Goal: Task Accomplishment & Management: Complete application form

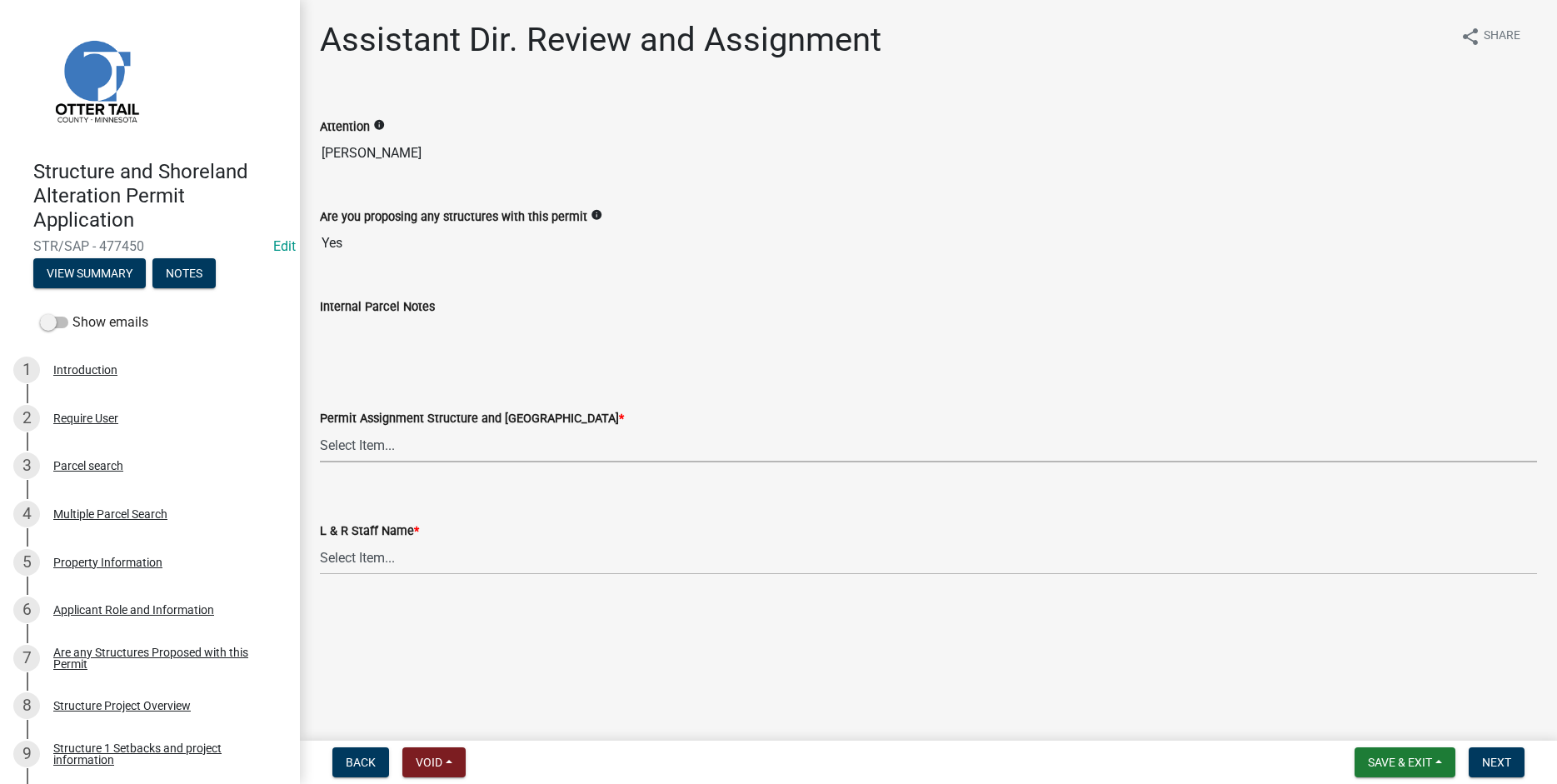
click at [320, 428] on select "Select Item... Alexis Newark (anewark@ottertailcounty.gov) Amy Busko (abusko@ot…" at bounding box center [927, 446] width 1217 height 34
click option "[PERSON_NAME] ([EMAIL_ADDRESS][DOMAIN_NAME])" at bounding box center [0, 0] width 0 height 0
select select "587f38f5-c90e-4c12-9e10-d3e23909bbca"
click at [320, 540] on select "Select Item... Alexis Newark Amy Busko Andrea Perales Brittany Tollefson Christ…" at bounding box center [927, 557] width 1217 height 34
click option "Kyle Westergard" at bounding box center [0, 0] width 0 height 0
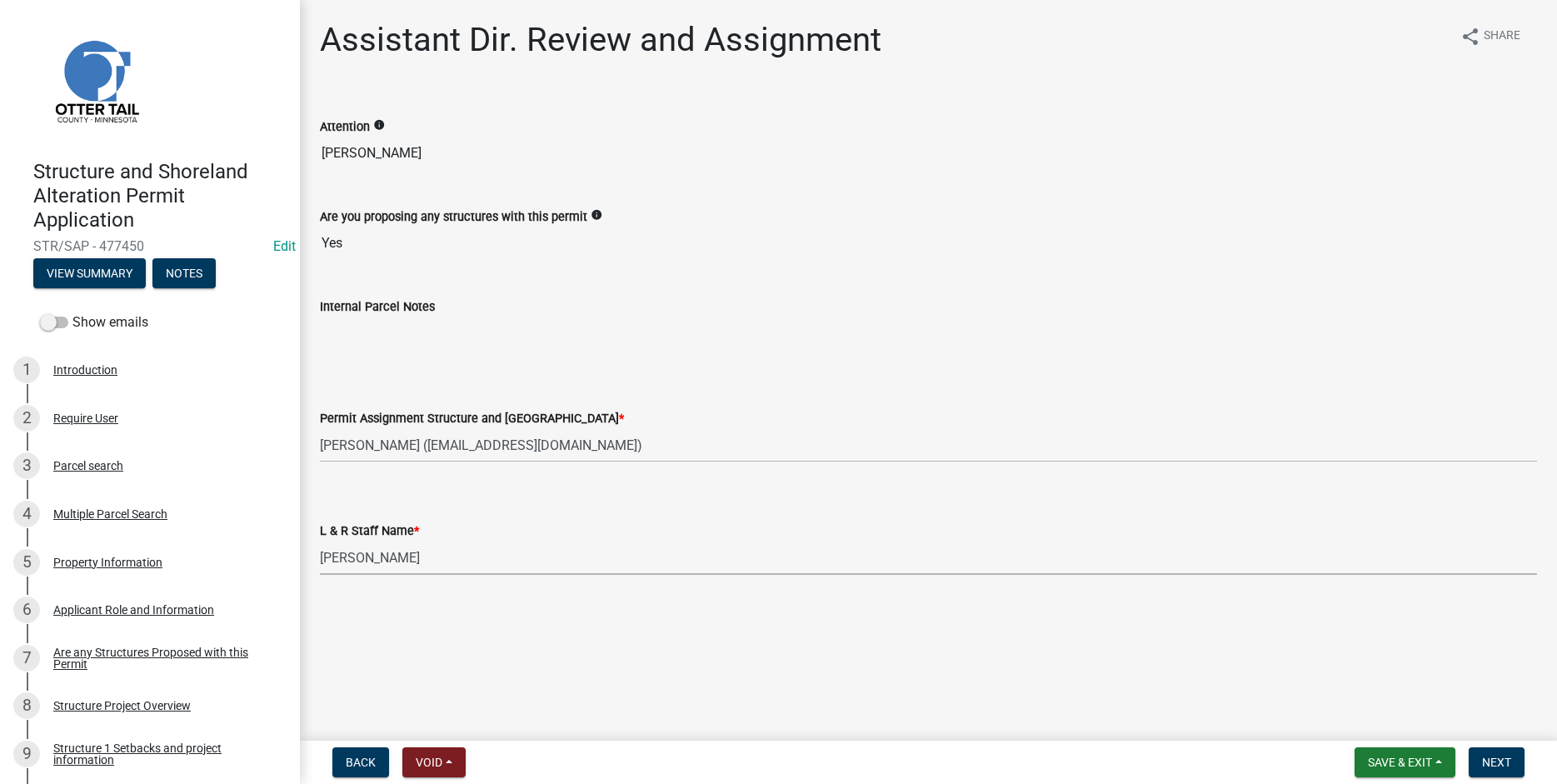
select select "b1ab52ec-9759-48a2-a5bb-a8b7da6cd639"
click at [1505, 743] on span "Next" at bounding box center [1496, 762] width 29 height 13
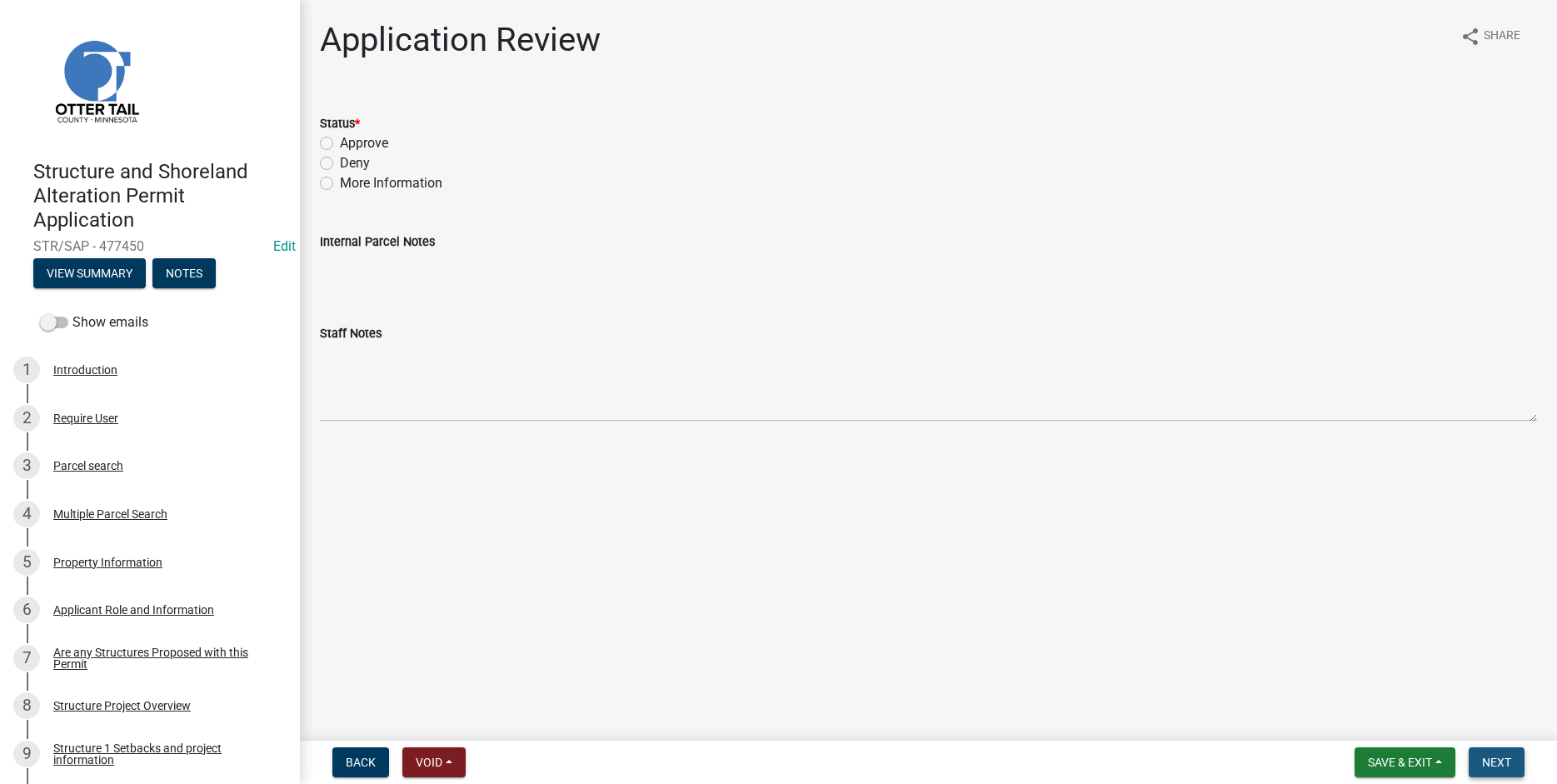
click at [1494, 743] on span "Next" at bounding box center [1496, 762] width 29 height 13
click at [123, 276] on button "View Summary" at bounding box center [89, 273] width 113 height 30
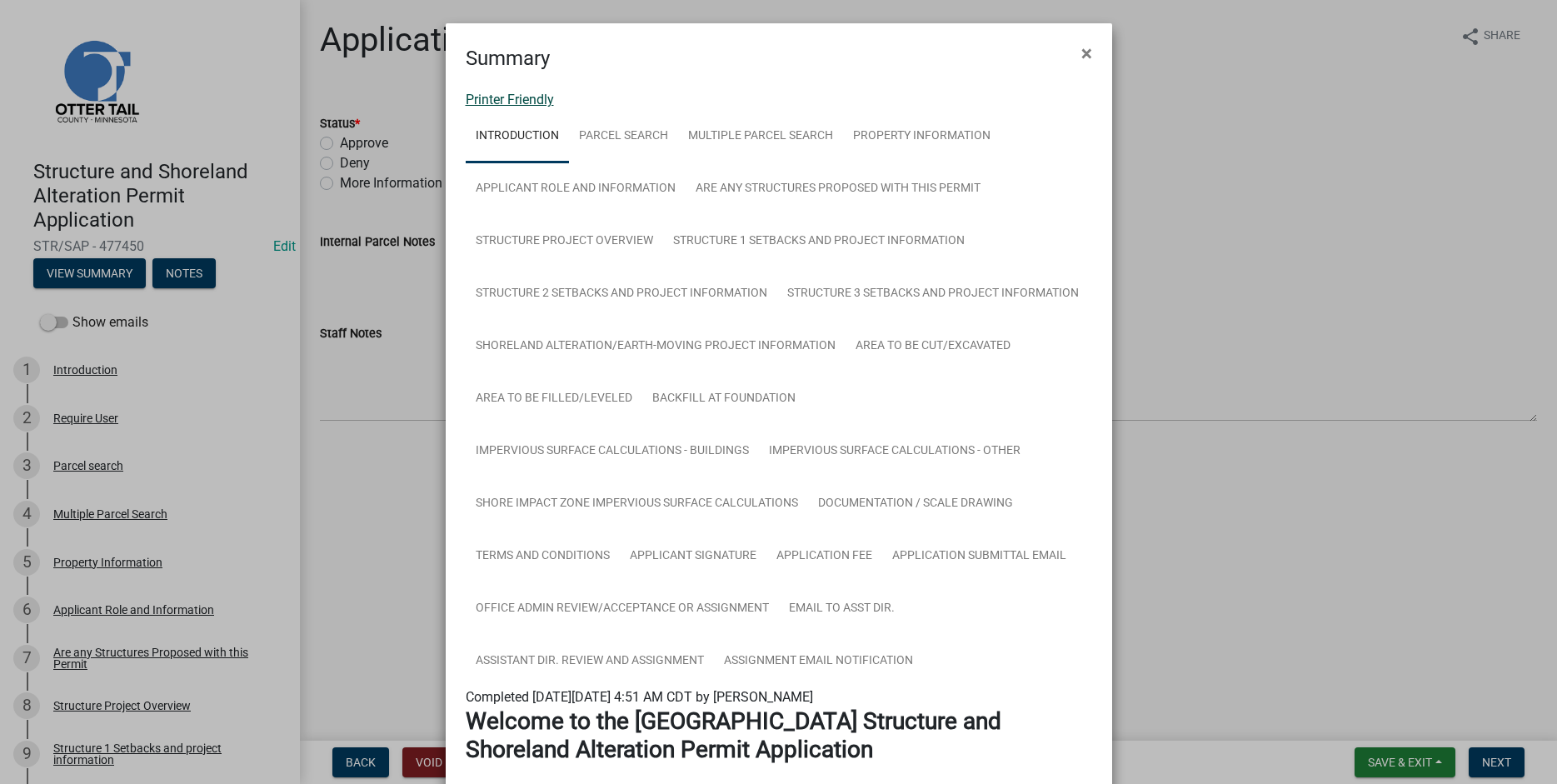
click at [496, 102] on link "Printer Friendly" at bounding box center [509, 100] width 88 height 16
click at [1085, 55] on span "×" at bounding box center [1086, 53] width 10 height 24
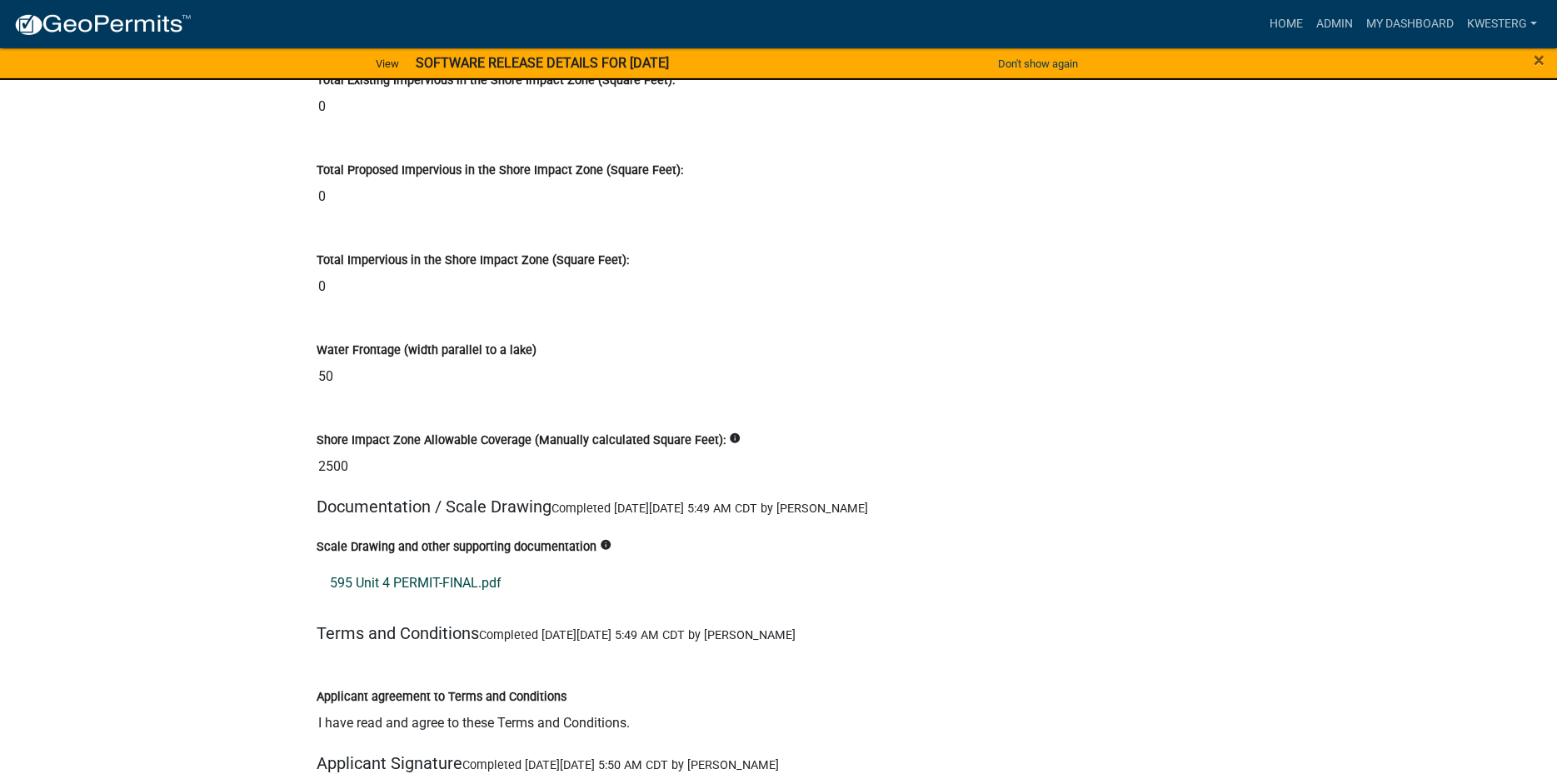
scroll to position [18737, 0]
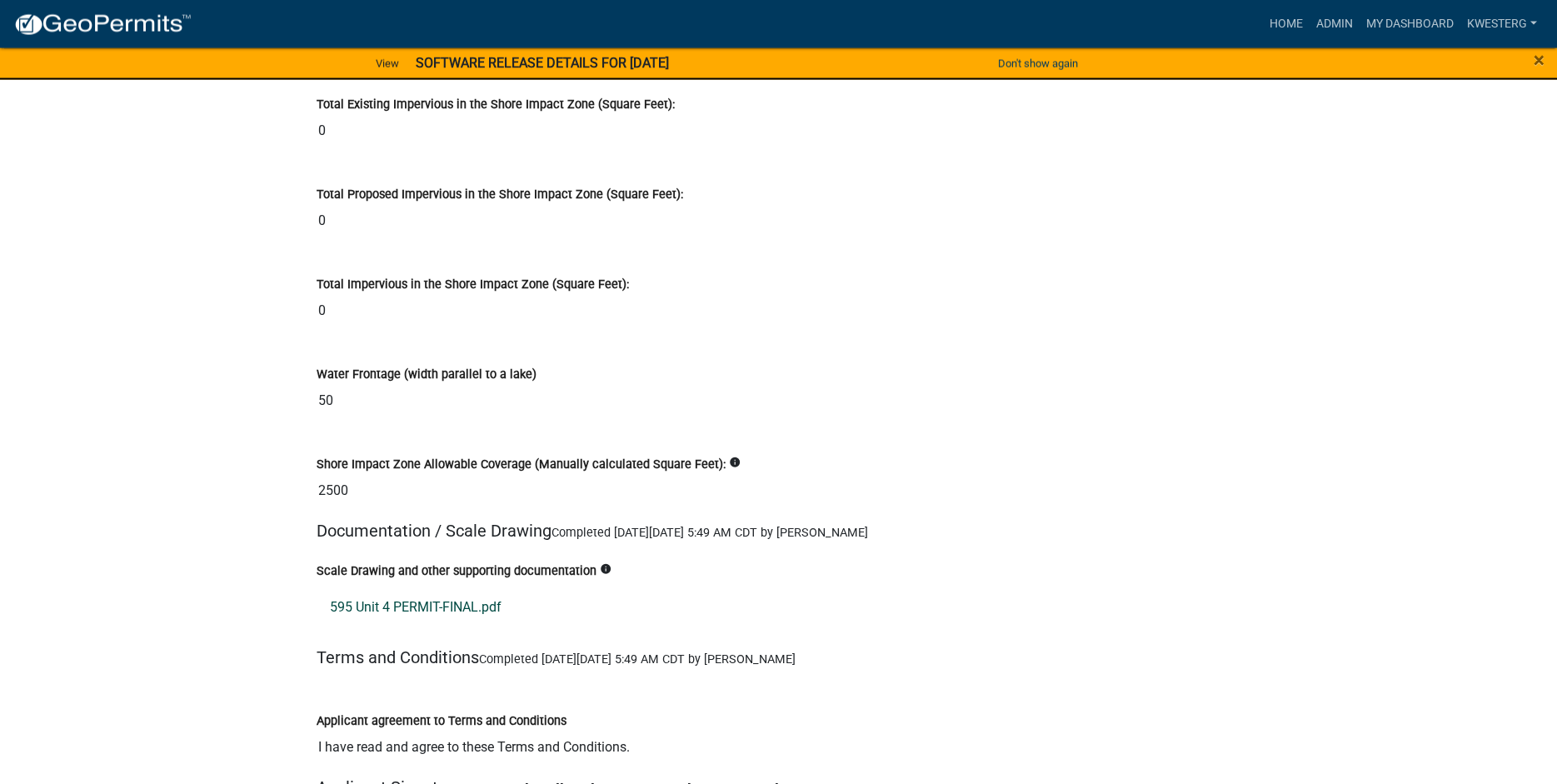
click at [395, 596] on link "595 Unit 4 PERMIT-FINAL.pdf" at bounding box center [778, 607] width 925 height 40
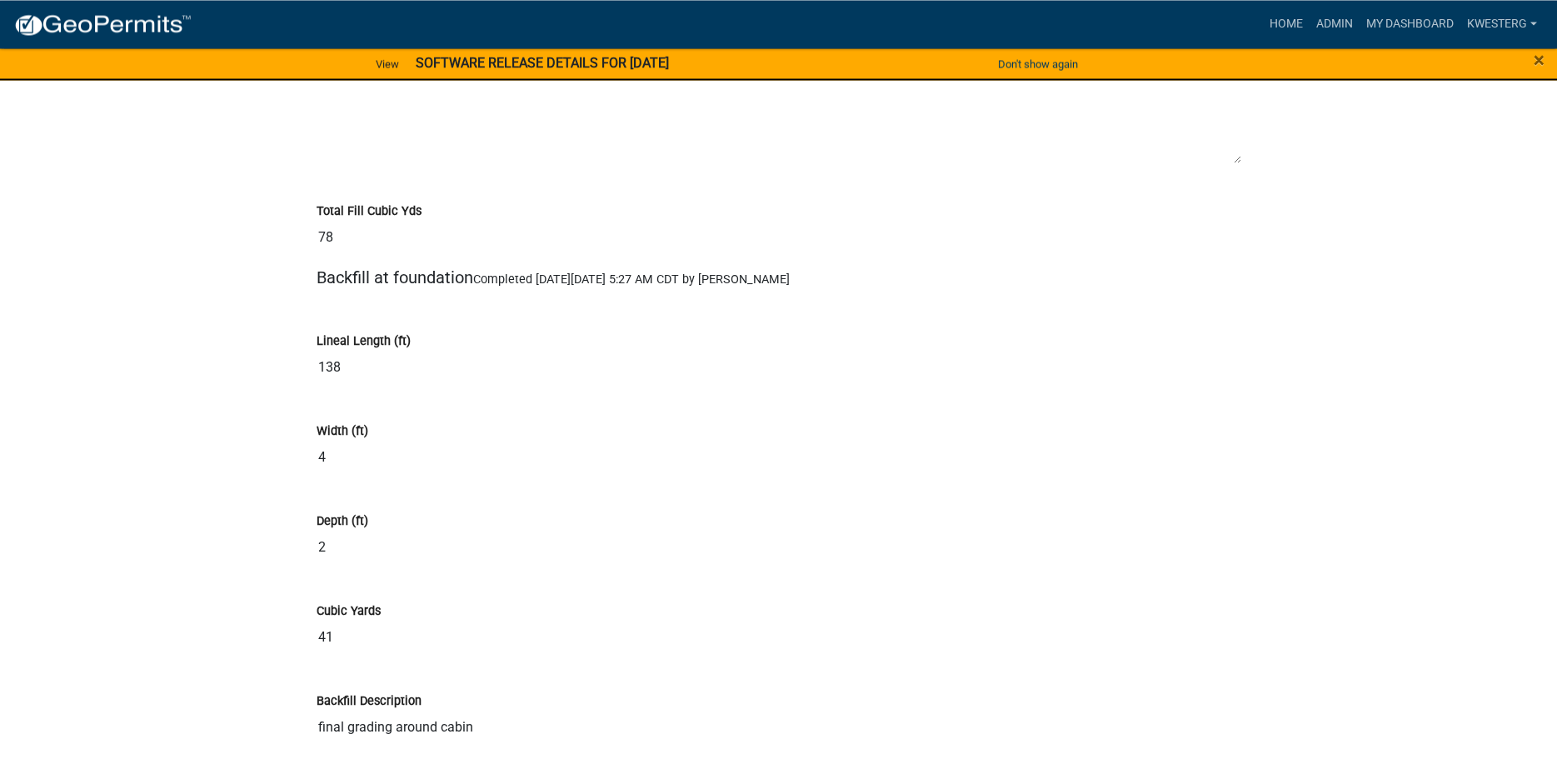
scroll to position [12430, 0]
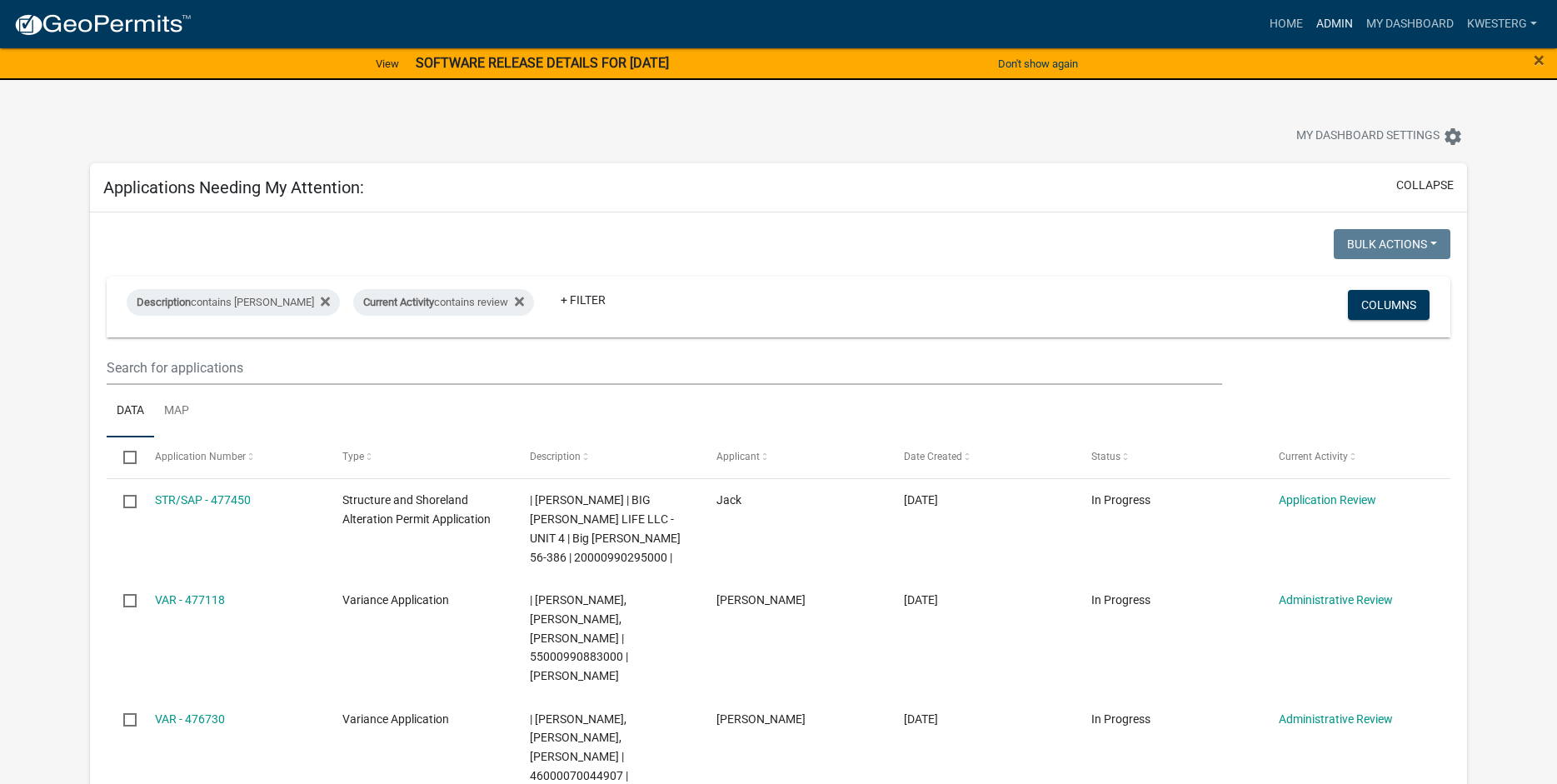
click at [1332, 25] on link "Admin" at bounding box center [1334, 24] width 50 height 31
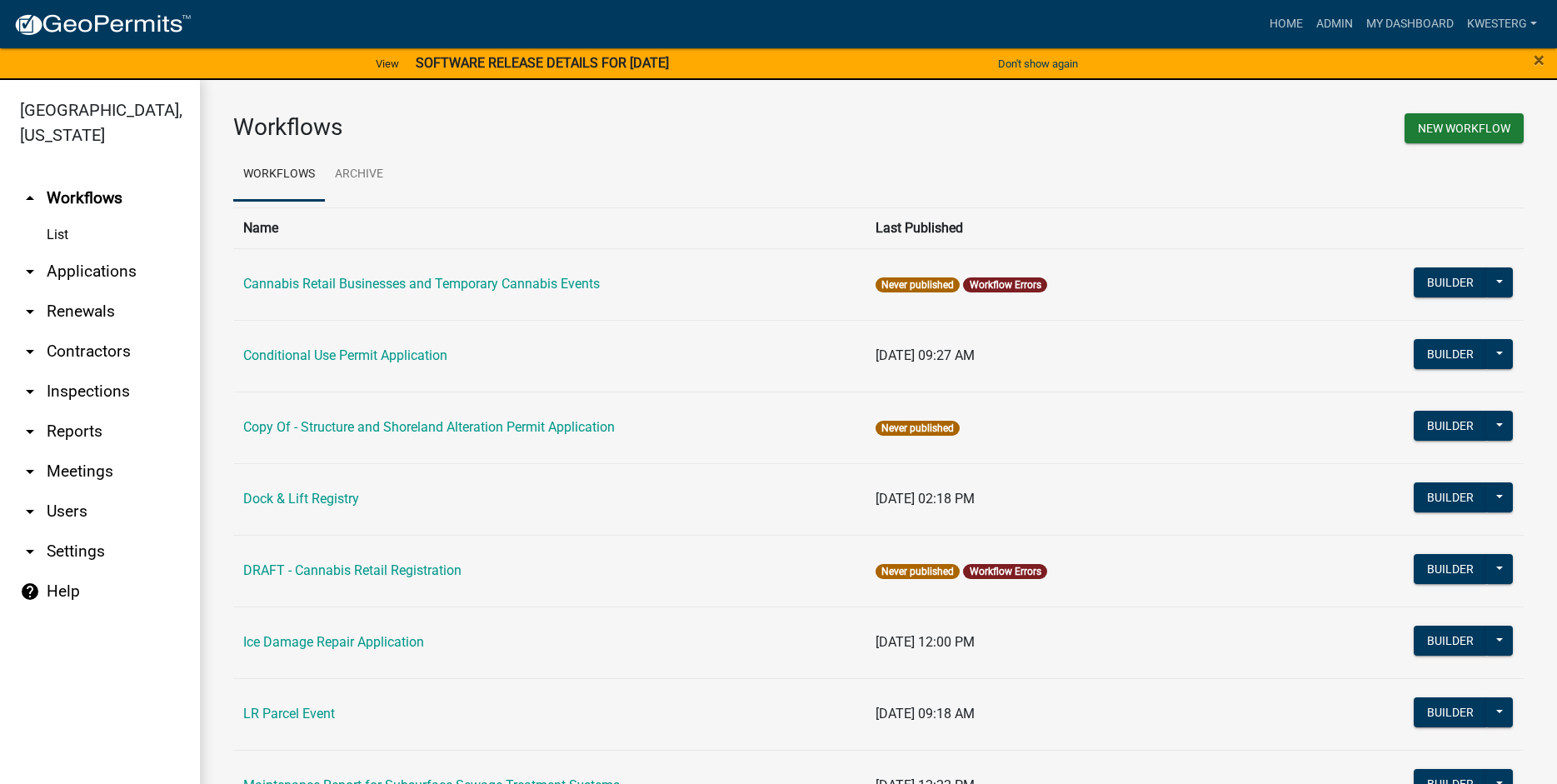
click at [84, 268] on link "arrow_drop_down Applications" at bounding box center [100, 271] width 200 height 40
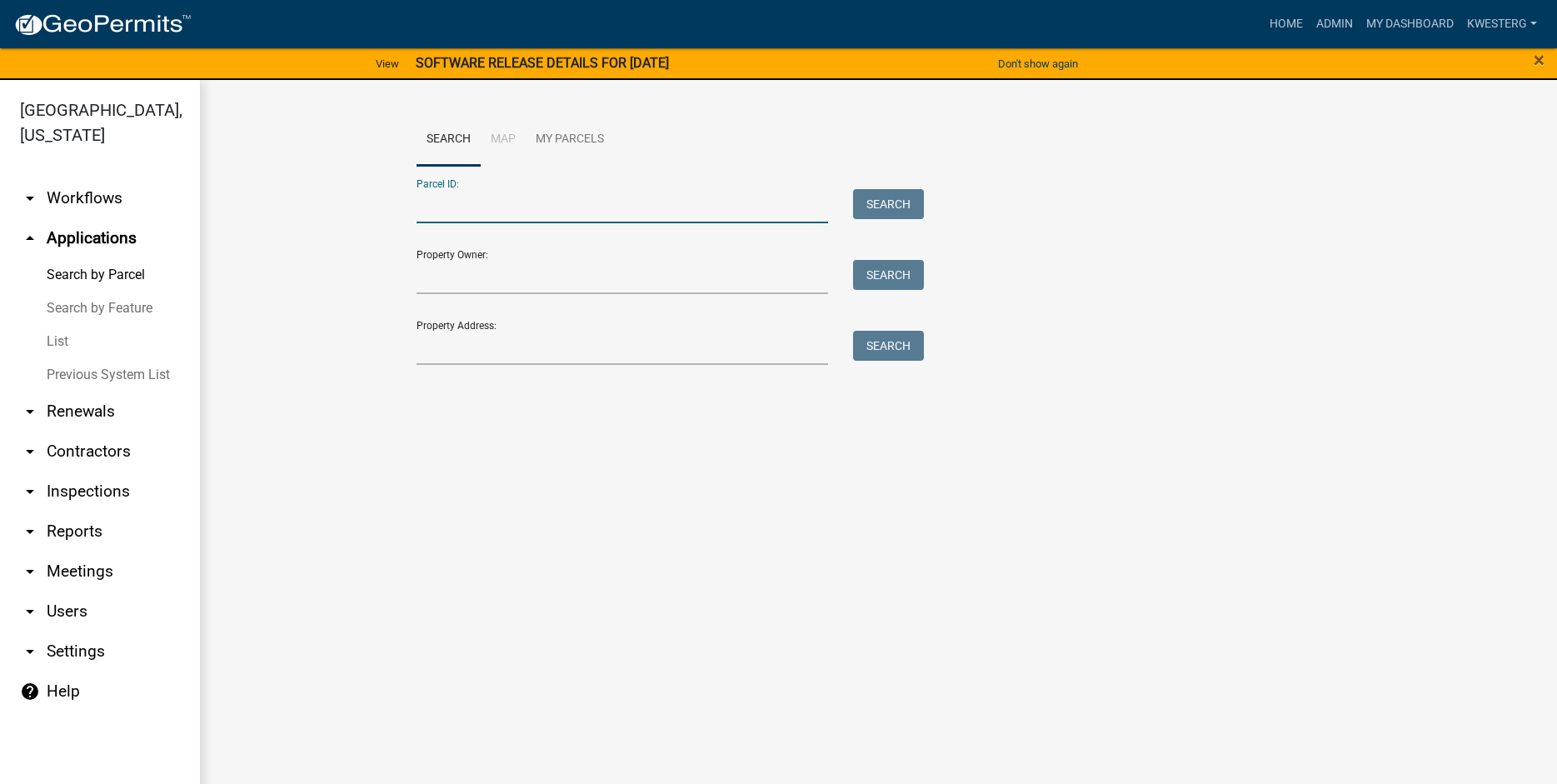
click at [435, 199] on input "Parcel ID:" at bounding box center [622, 206] width 412 height 34
